Goal: Navigation & Orientation: Find specific page/section

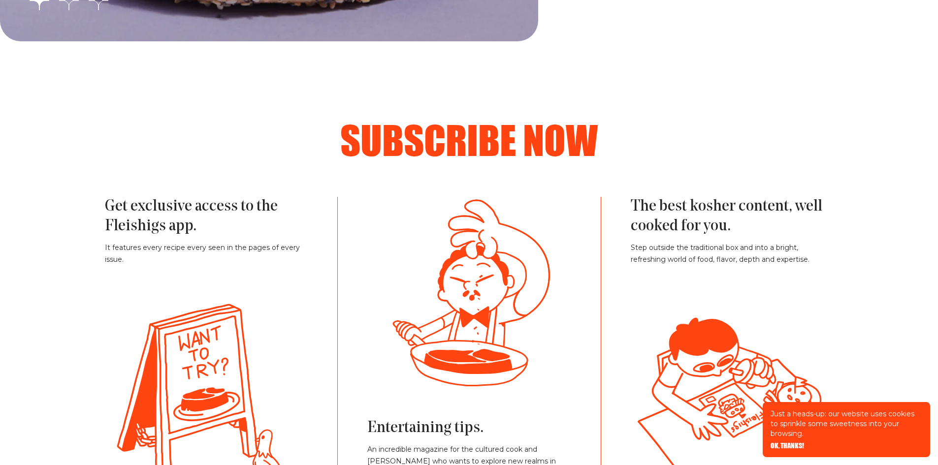
scroll to position [2216, 0]
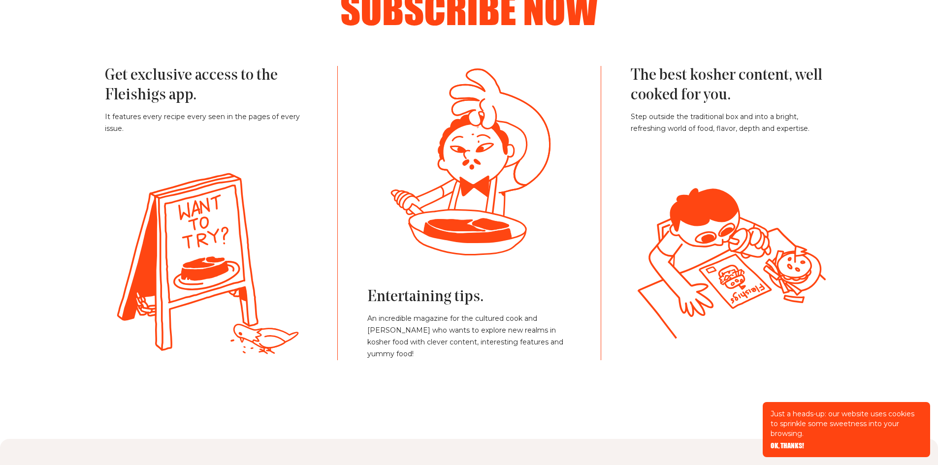
scroll to position [2559, 0]
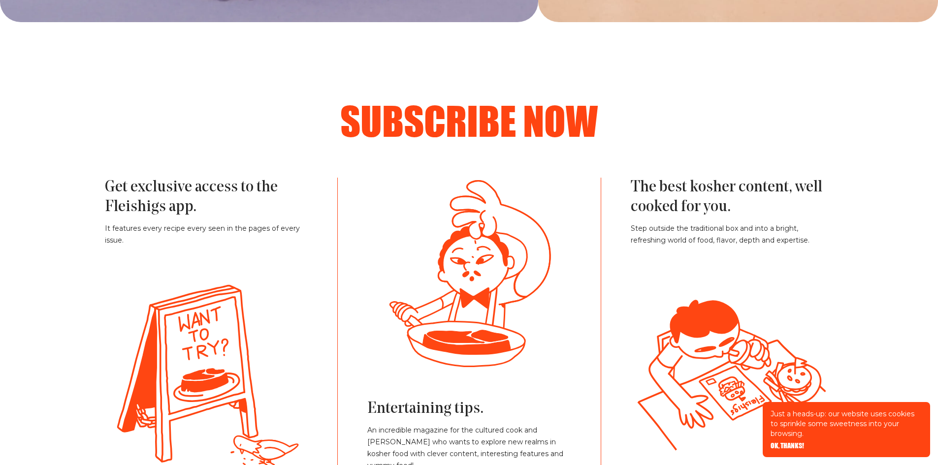
scroll to position [2088, 0]
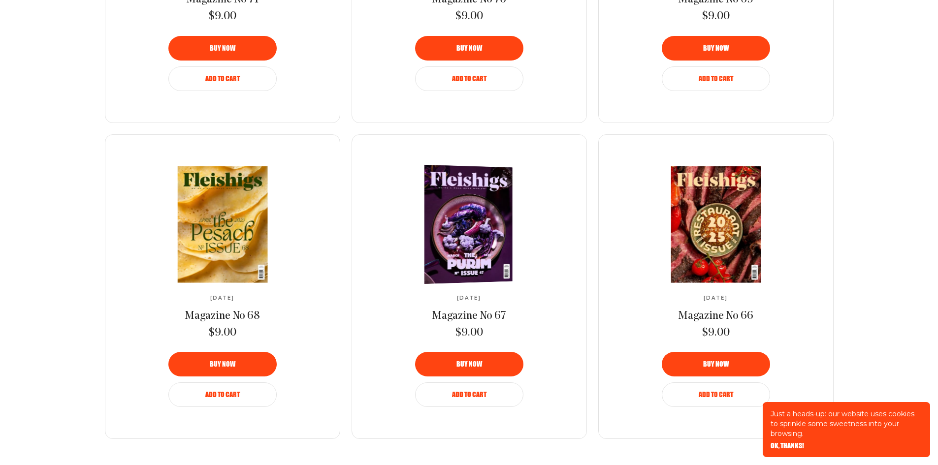
scroll to position [1330, 0]
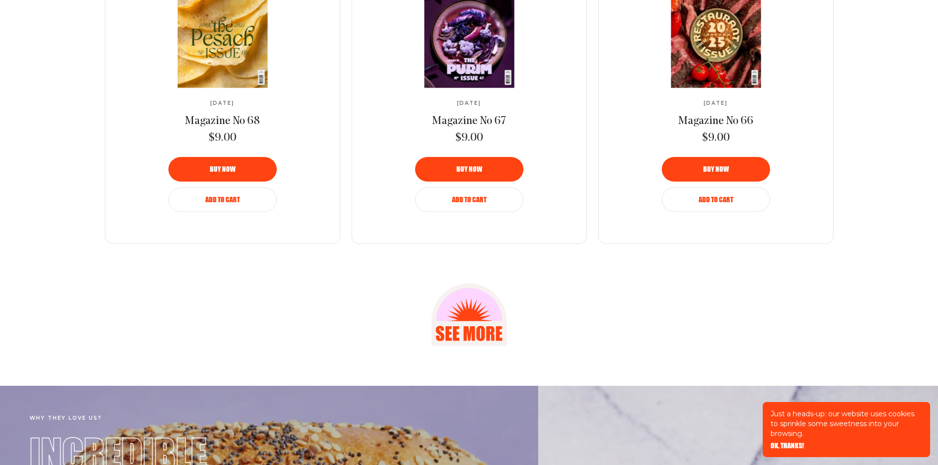
click at [468, 336] on icon at bounding box center [468, 334] width 11 height 15
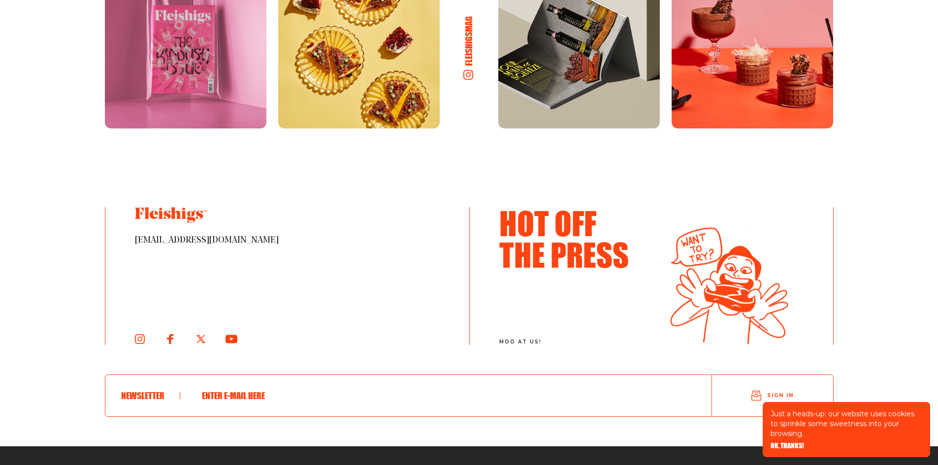
scroll to position [1576, 0]
